Goal: Task Accomplishment & Management: Manage account settings

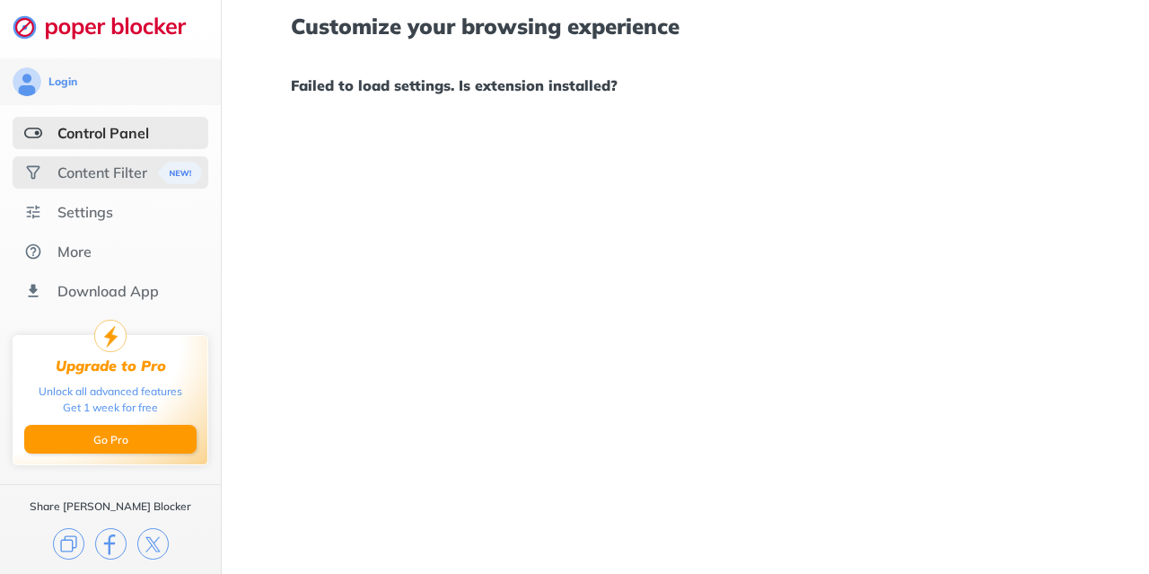
click at [127, 178] on div "Content Filter" at bounding box center [102, 172] width 90 height 18
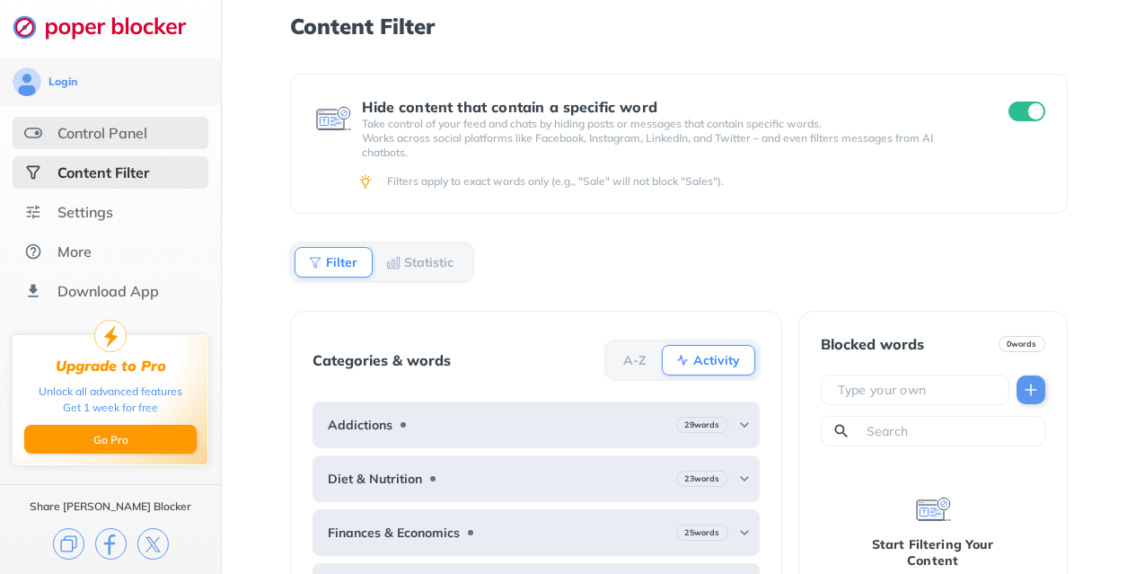
click at [103, 139] on div "Control Panel" at bounding box center [102, 133] width 90 height 18
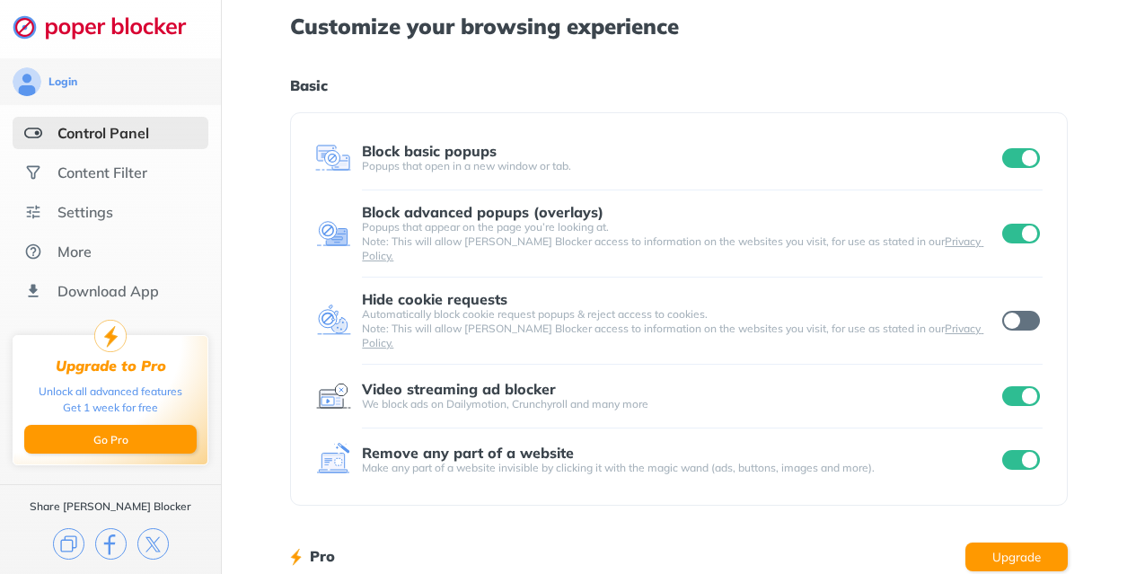
click at [1036, 311] on input "checkbox" at bounding box center [1021, 321] width 38 height 20
click at [107, 180] on div "Content Filter" at bounding box center [102, 172] width 90 height 18
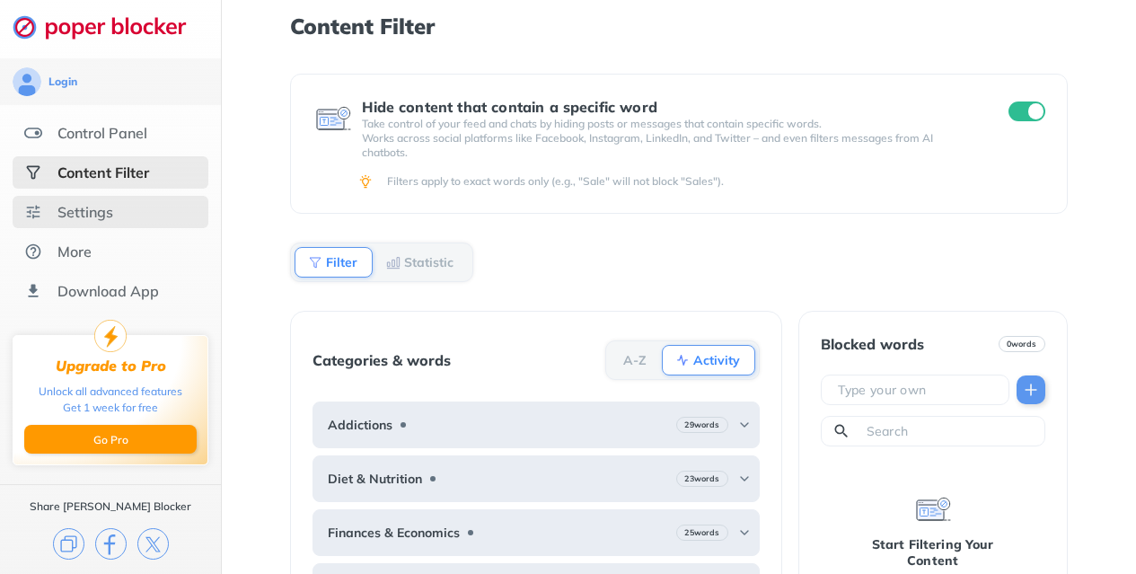
click at [99, 215] on div "Settings" at bounding box center [85, 212] width 56 height 18
